Goal: Task Accomplishment & Management: Complete application form

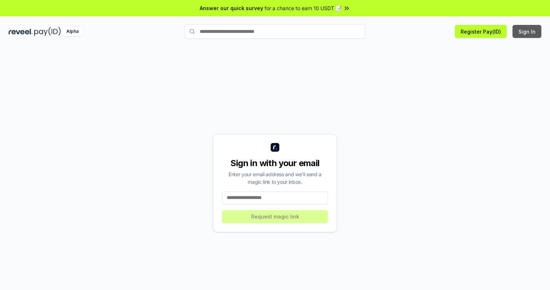
click at [528, 31] on button "Sign In" at bounding box center [527, 31] width 29 height 13
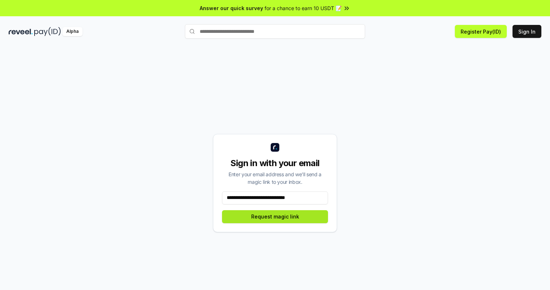
type input "**********"
click at [275, 216] on button "Request magic link" at bounding box center [275, 216] width 106 height 13
